Goal: Transaction & Acquisition: Register for event/course

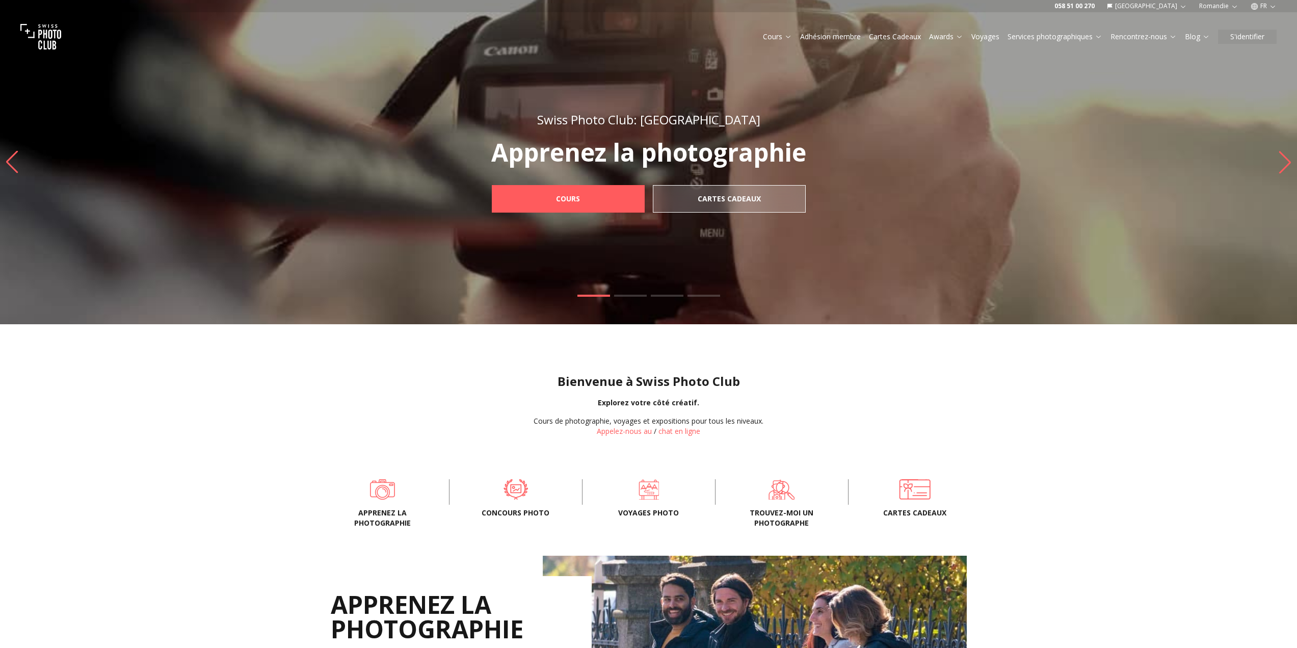
click at [763, 40] on link "Cours" at bounding box center [777, 37] width 29 height 10
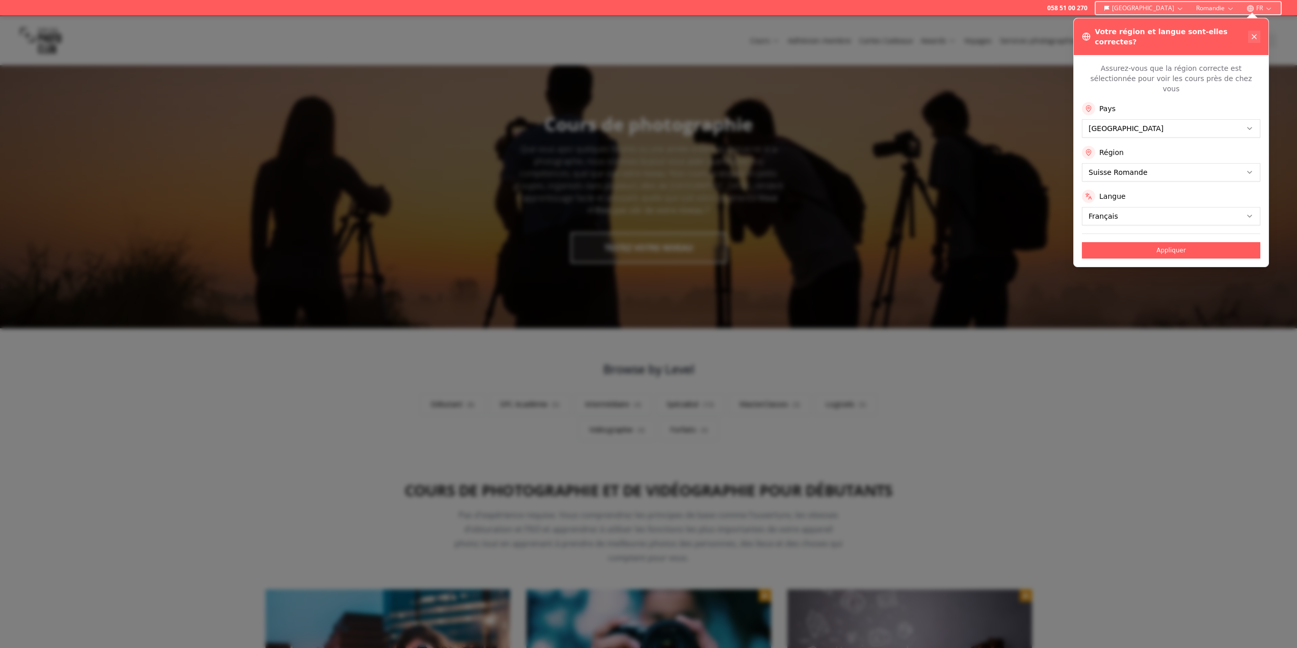
click at [1250, 35] on icon at bounding box center [1254, 37] width 8 height 8
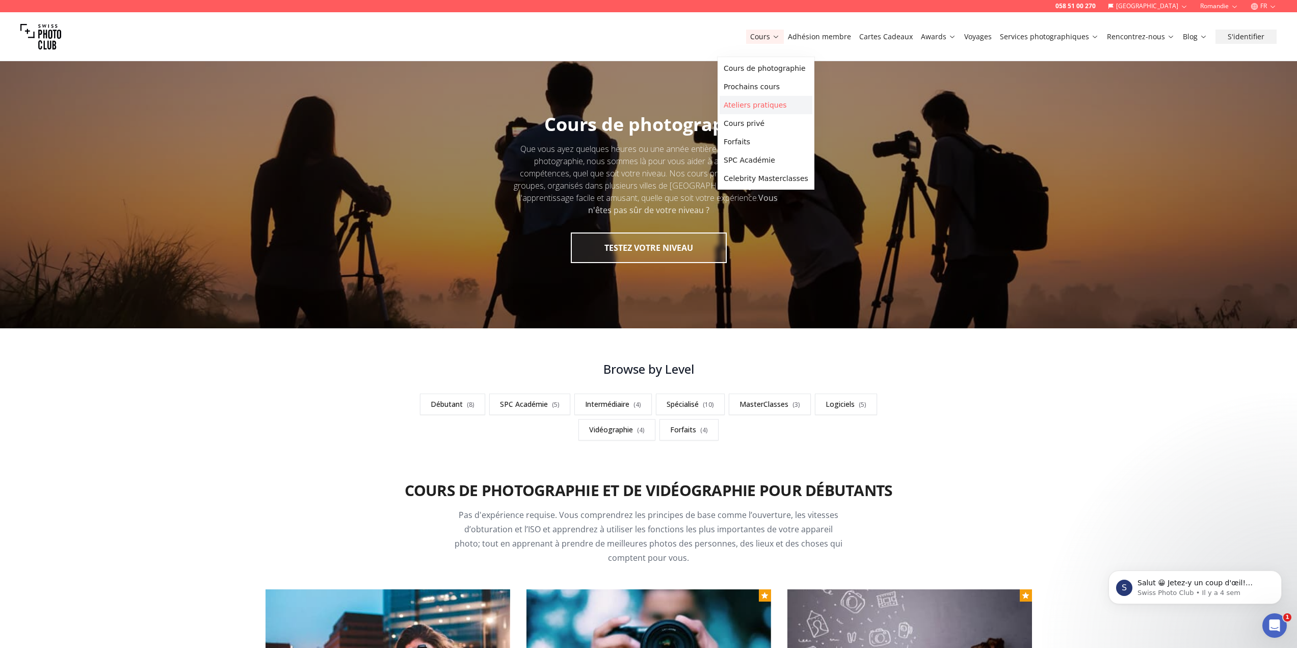
click at [757, 114] on link "Ateliers pratiques" at bounding box center [766, 105] width 93 height 18
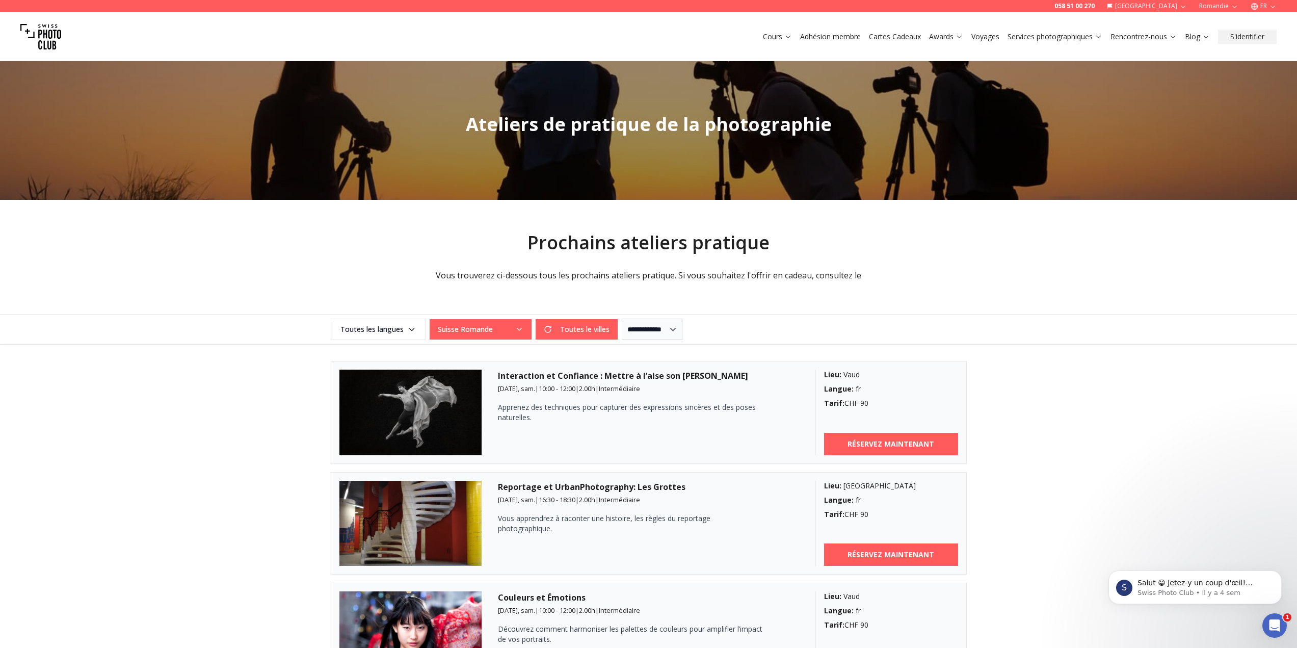
scroll to position [204, 0]
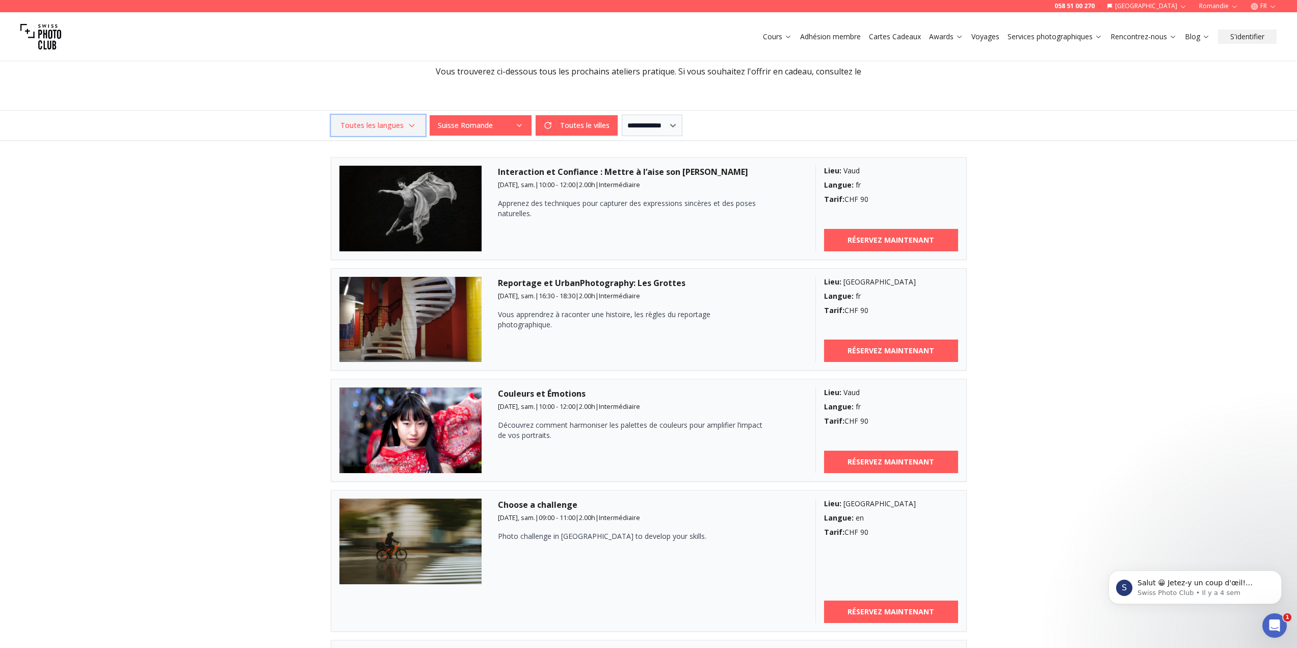
click at [402, 135] on span "Toutes les langues" at bounding box center [378, 125] width 92 height 18
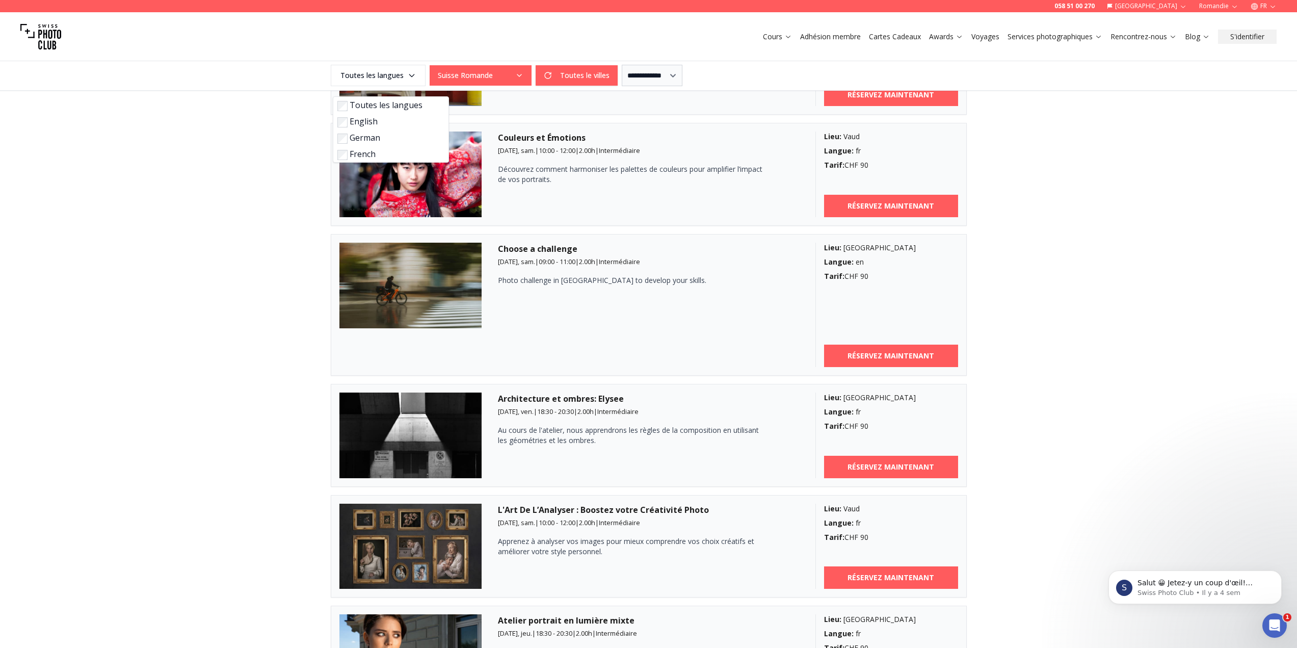
scroll to position [765, 0]
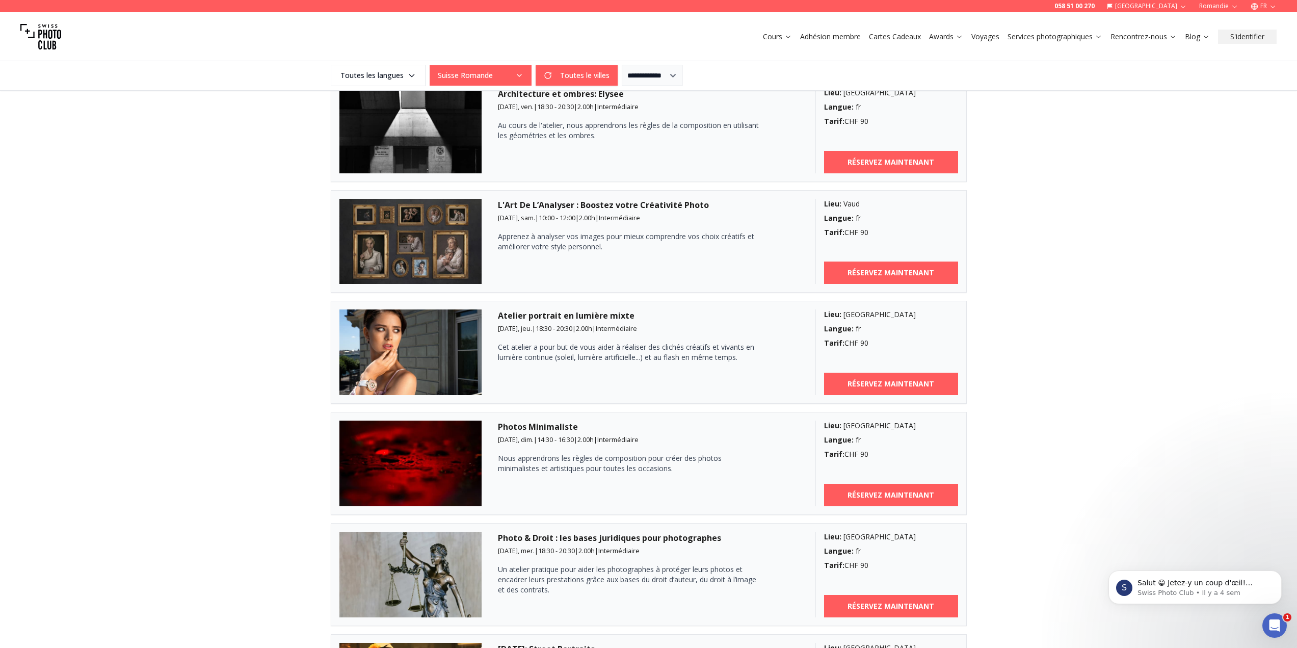
click at [522, 322] on h3 "Atelier portrait en lumière mixte" at bounding box center [648, 315] width 301 height 12
click at [922, 389] on b "RÉSERVEZ MAINTENANT" at bounding box center [891, 384] width 87 height 10
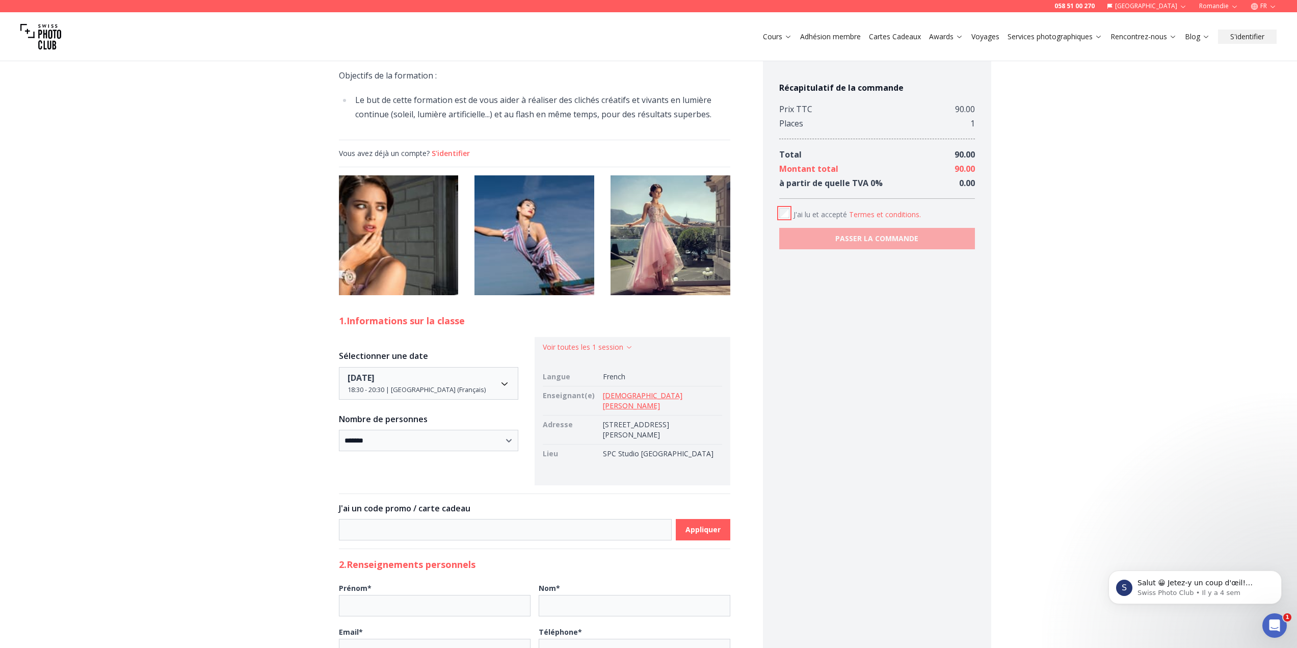
scroll to position [459, 0]
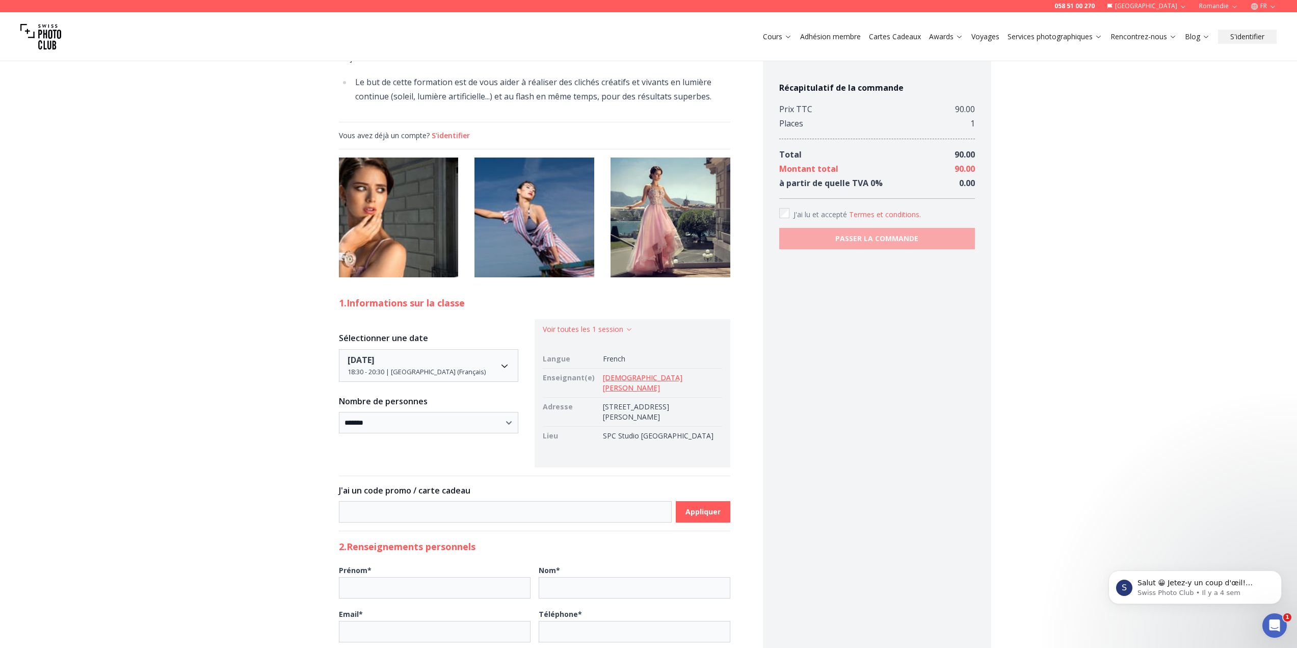
click at [475, 277] on img at bounding box center [535, 218] width 120 height 120
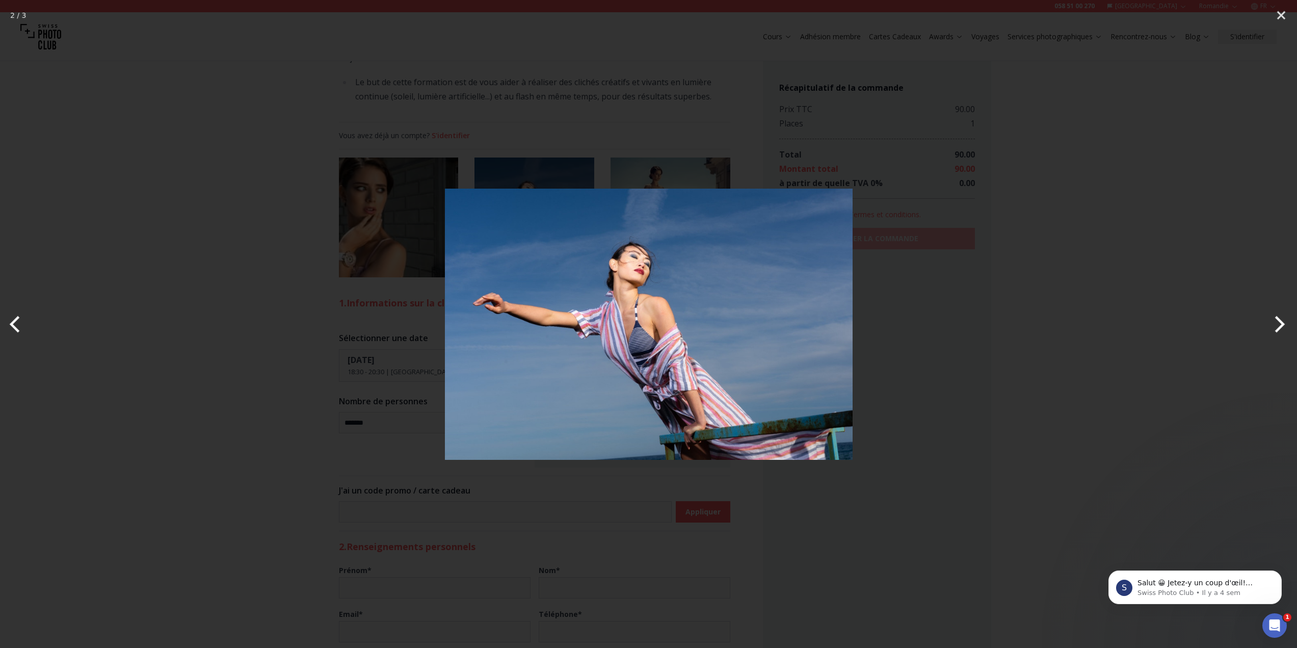
click at [1284, 318] on button "Next" at bounding box center [1278, 324] width 38 height 51
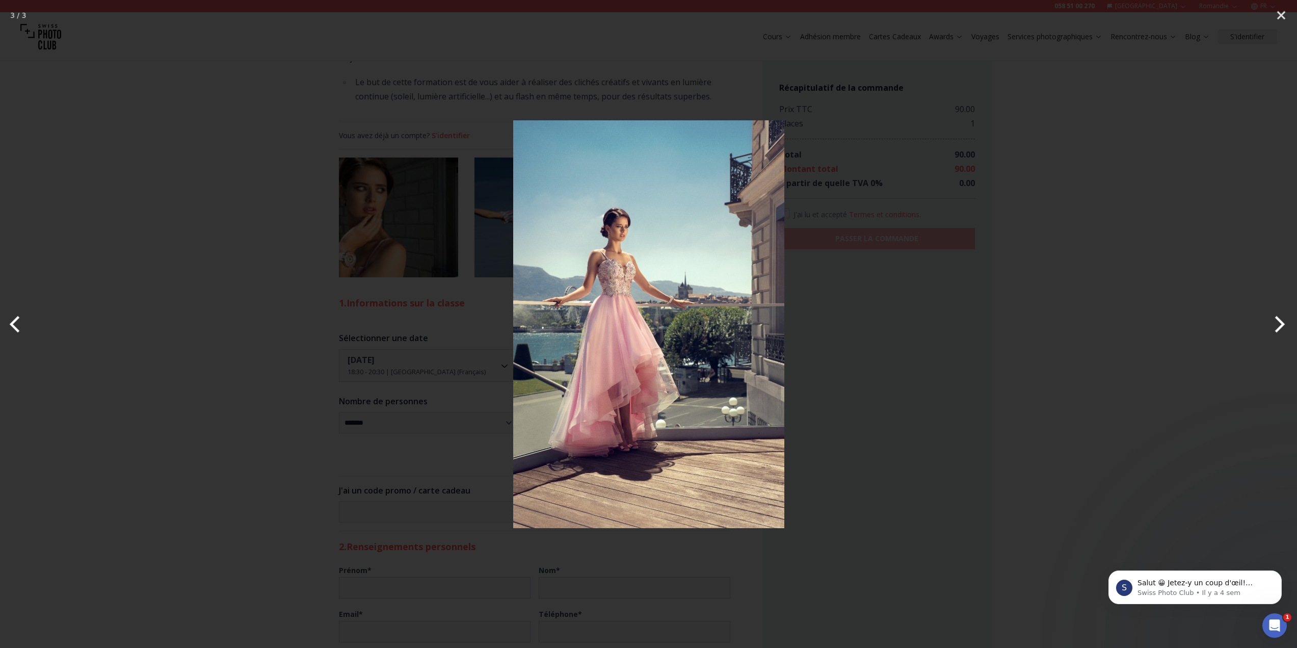
click at [1284, 317] on button "Next" at bounding box center [1278, 324] width 38 height 51
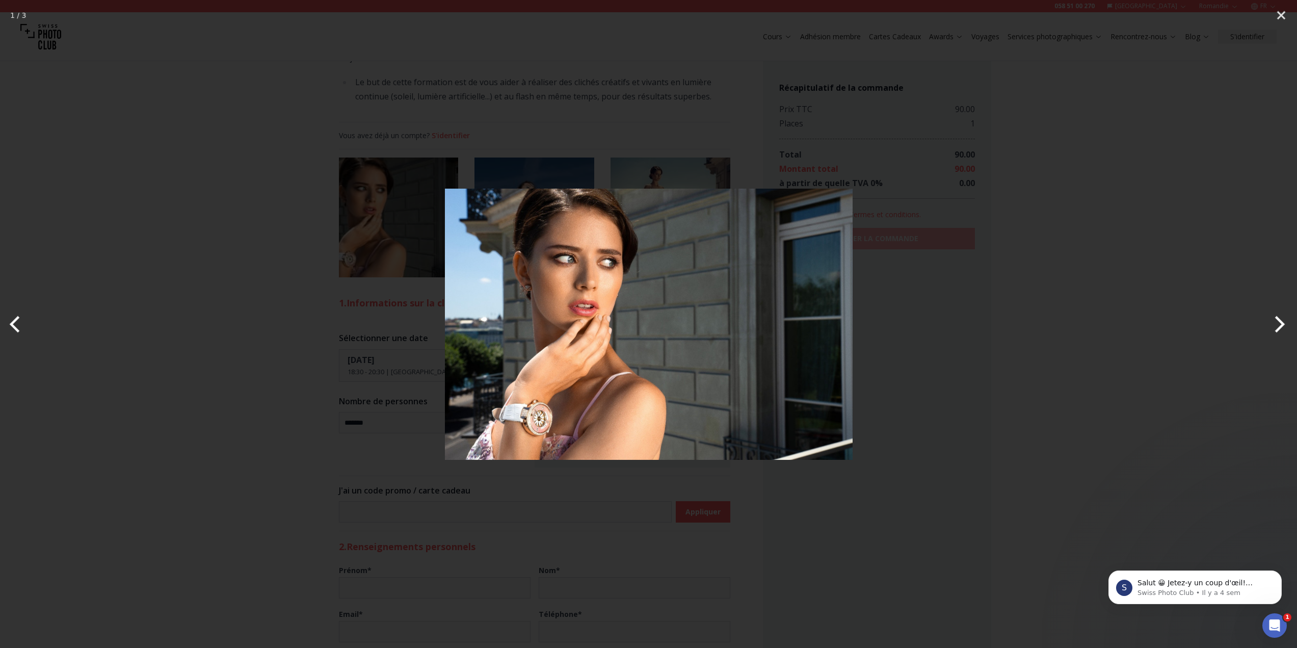
click at [1275, 321] on button "Next" at bounding box center [1278, 324] width 38 height 51
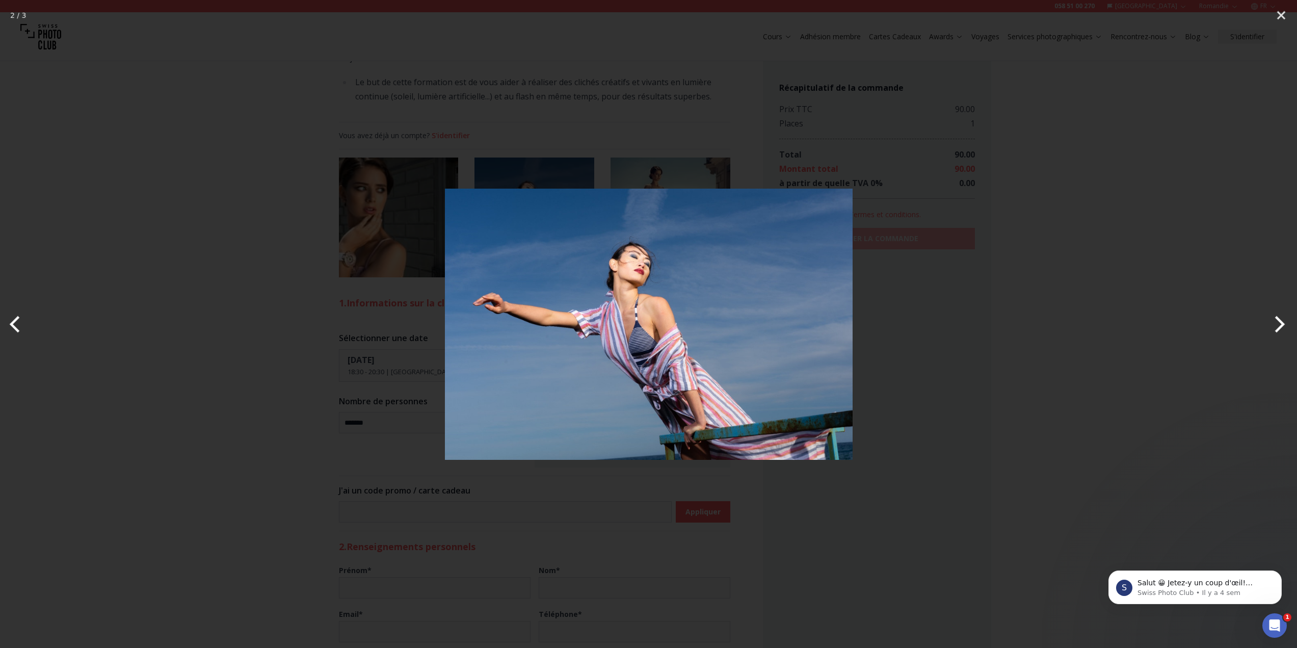
click at [1277, 318] on button "Next" at bounding box center [1278, 324] width 38 height 51
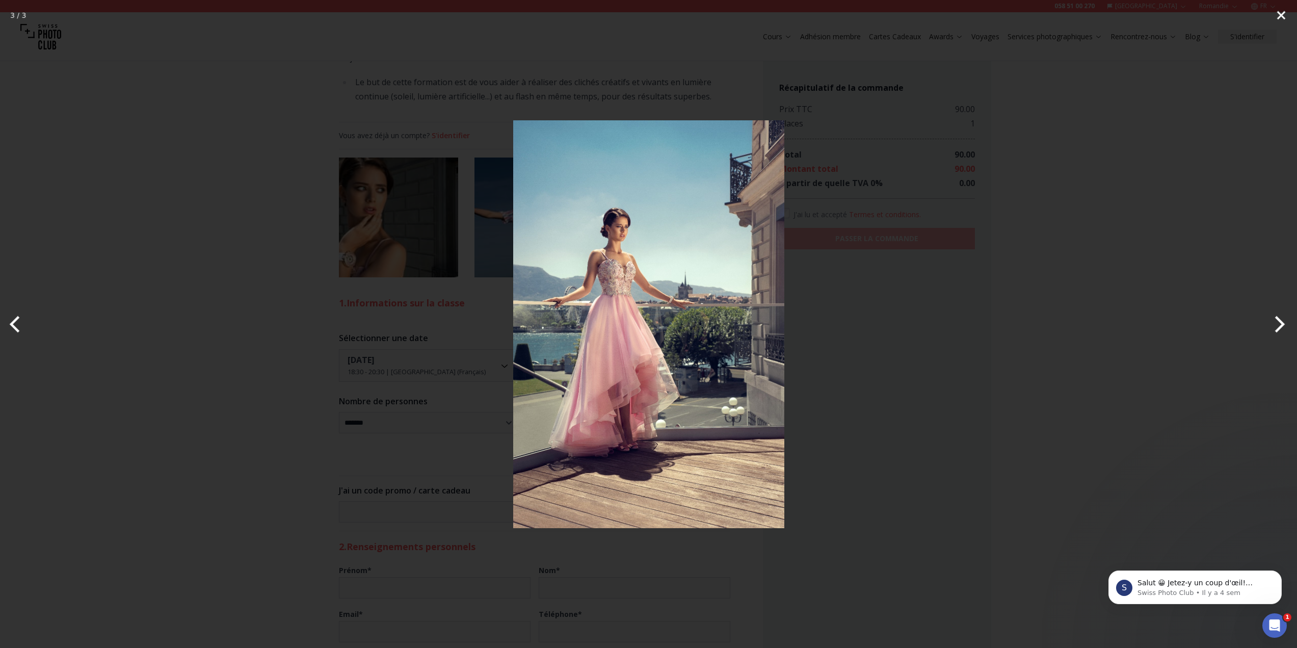
click at [1283, 15] on button "Close" at bounding box center [1281, 15] width 25 height 31
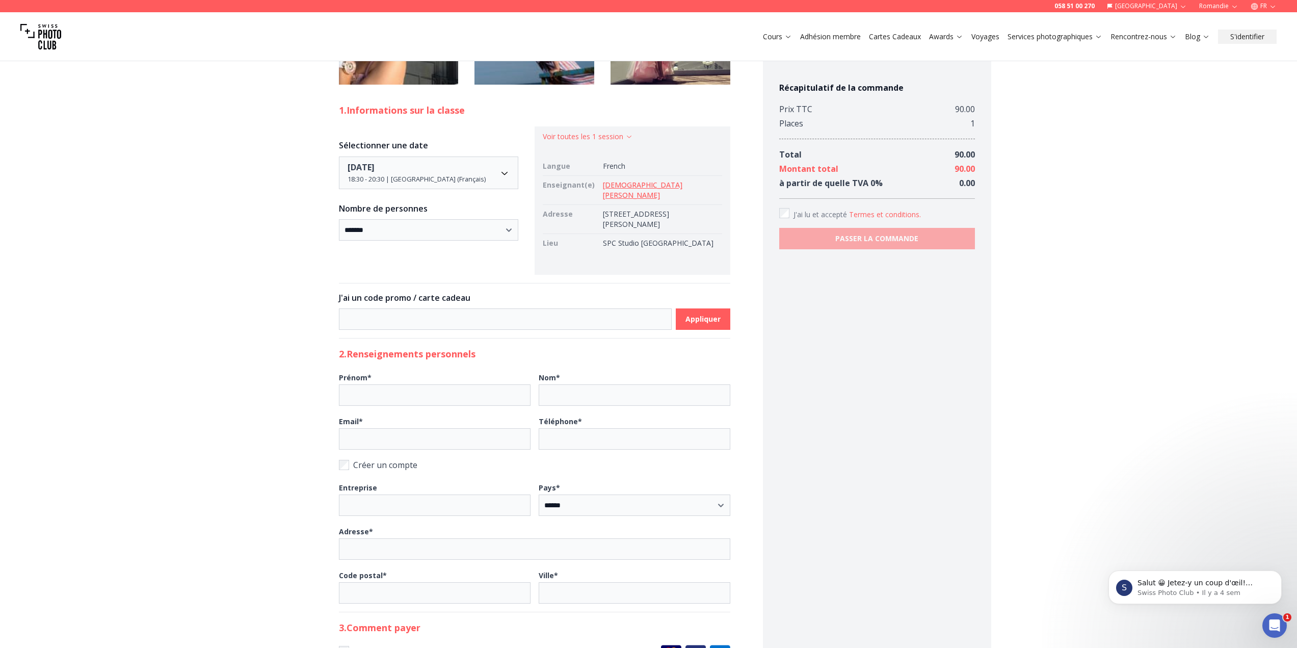
scroll to position [663, 0]
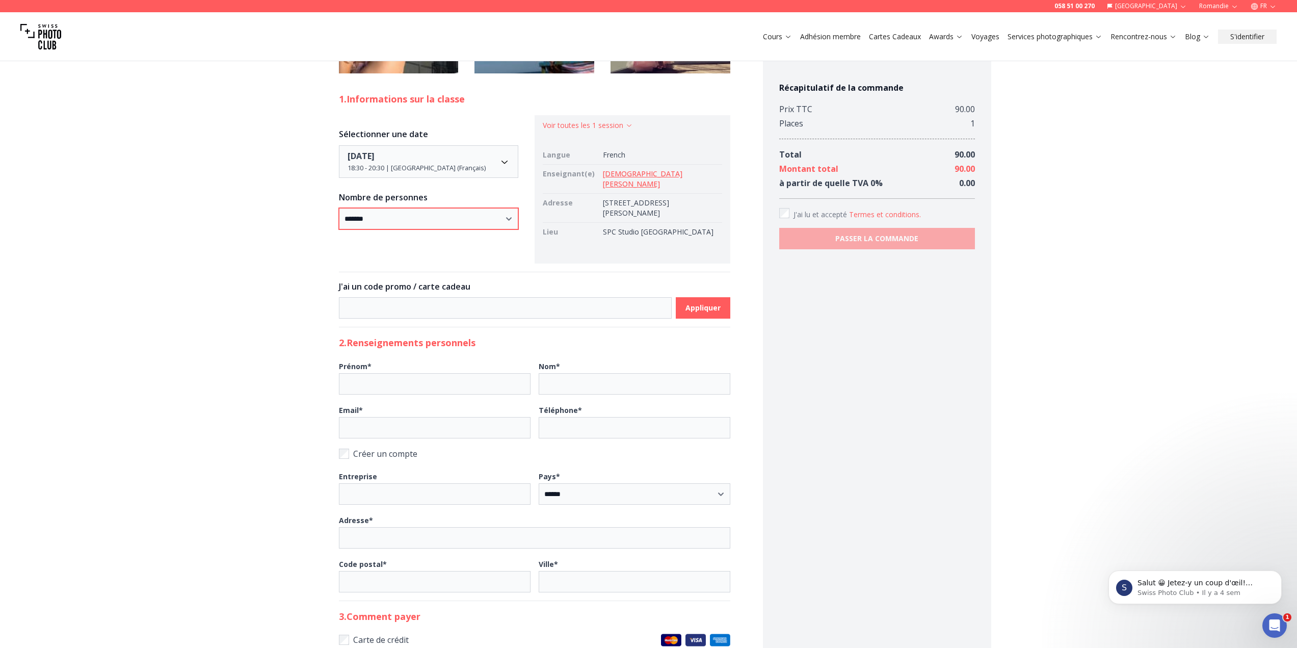
click at [339, 229] on select "* *****" at bounding box center [428, 218] width 179 height 21
click at [347, 319] on input at bounding box center [505, 307] width 333 height 21
paste input "********"
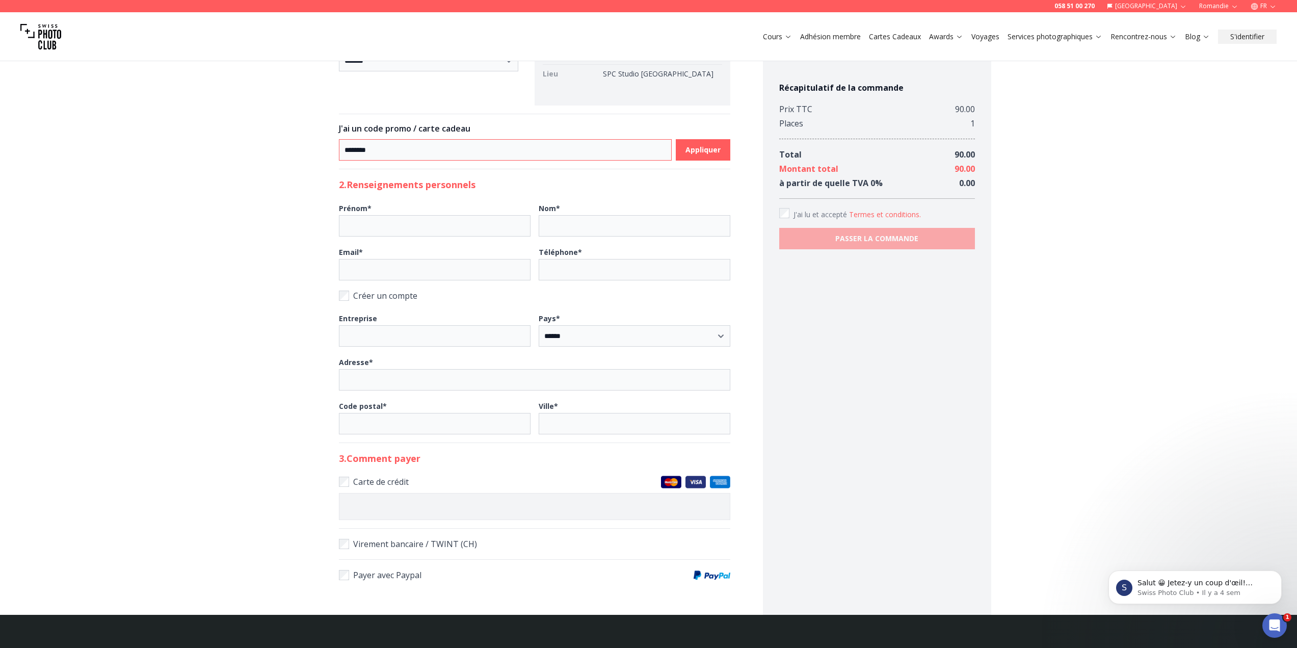
scroll to position [867, 0]
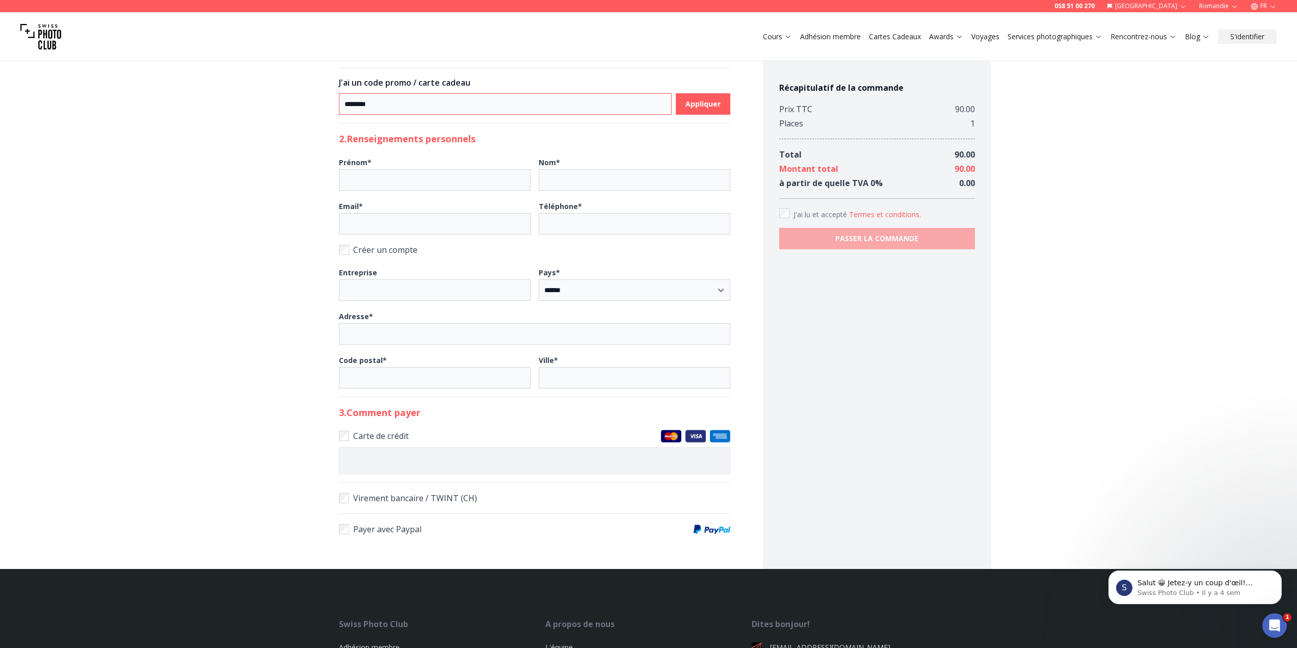
type input "********"
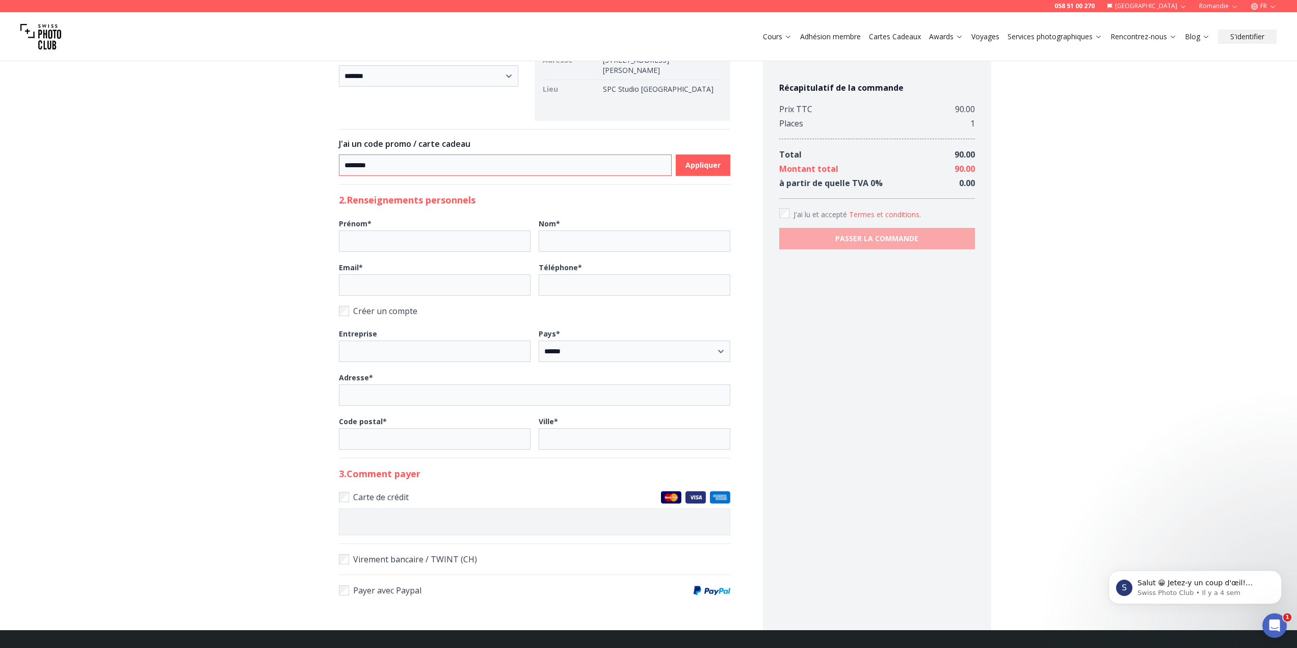
scroll to position [765, 0]
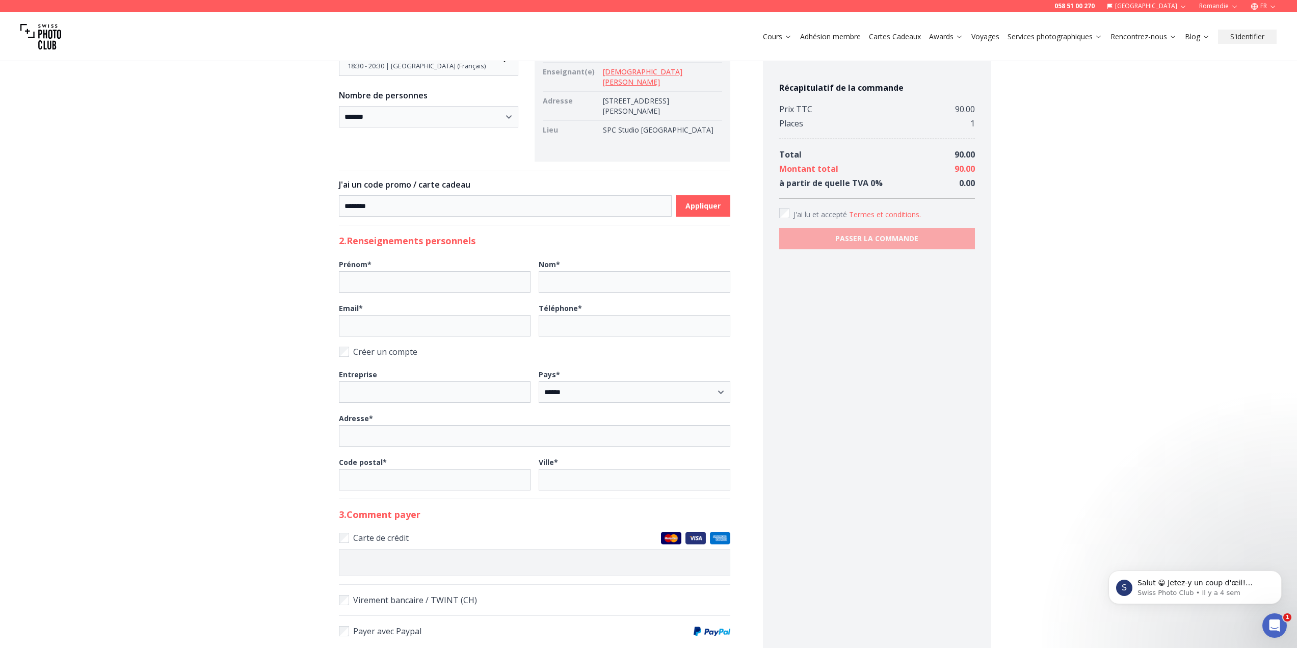
drag, startPoint x: 623, startPoint y: 303, endPoint x: 669, endPoint y: 311, distance: 47.1
click at [669, 120] on tr "Adresse [STREET_ADDRESS][PERSON_NAME]" at bounding box center [632, 105] width 179 height 29
copy tr "[STREET_ADDRESS][PERSON_NAME]"
